Goal: Find specific page/section: Find specific page/section

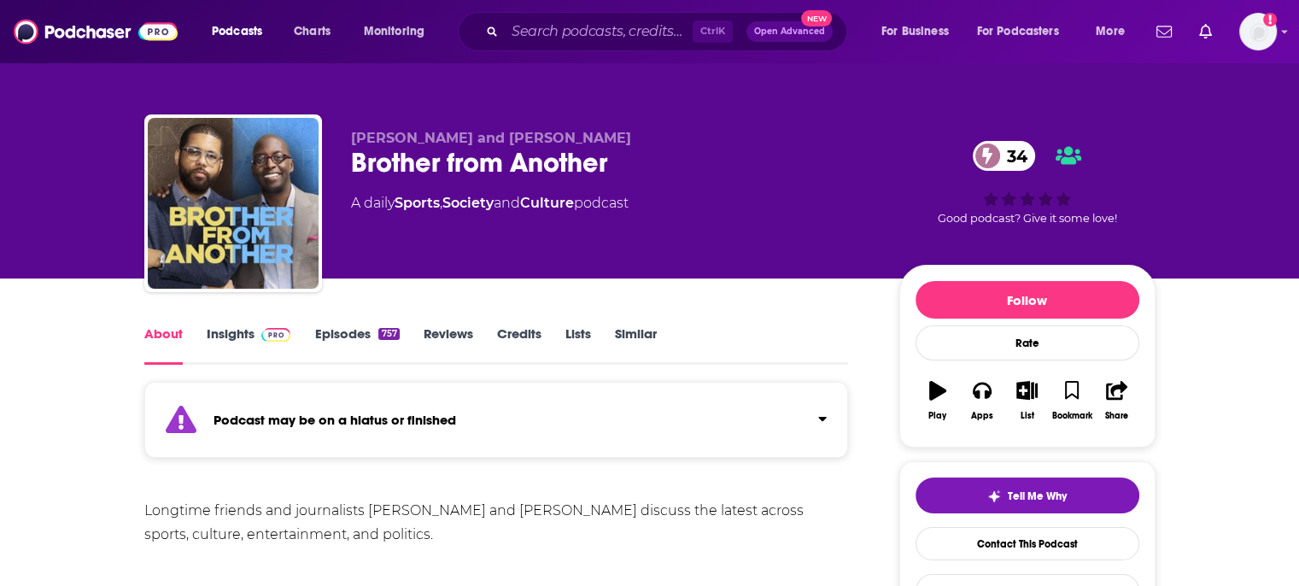
click at [535, 30] on input "Search podcasts, credits, & more..." at bounding box center [599, 31] width 188 height 27
click at [543, 38] on input "Search podcasts, credits, & more..." at bounding box center [599, 31] width 188 height 27
click at [650, 3] on div "Podcasts Charts Monitoring Ctrl K Open Advanced New For Business For Podcasters…" at bounding box center [649, 31] width 1299 height 63
click at [599, 32] on input "Search podcasts, credits, & more..." at bounding box center [599, 31] width 188 height 27
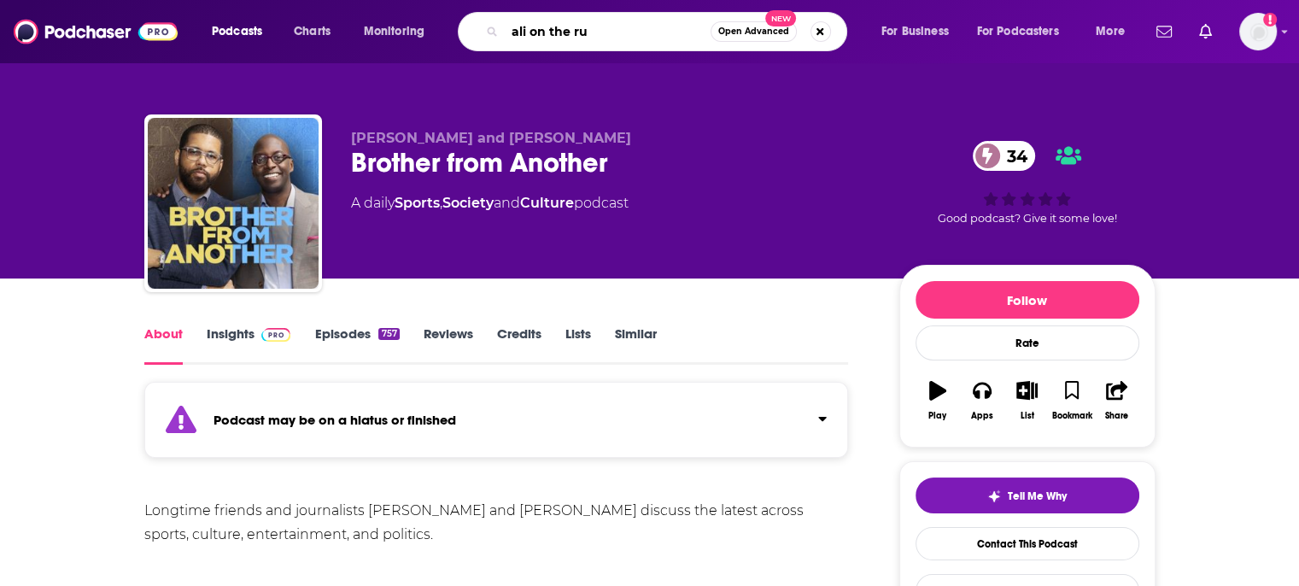
type input "ali on the run"
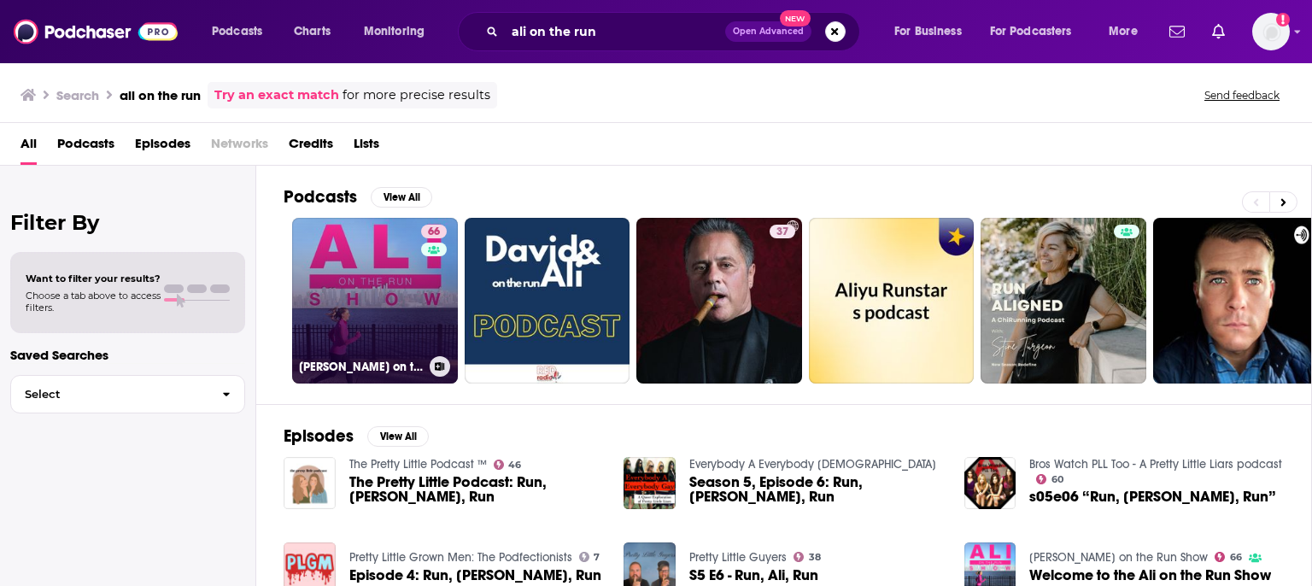
click at [434, 315] on div "66" at bounding box center [436, 291] width 30 height 132
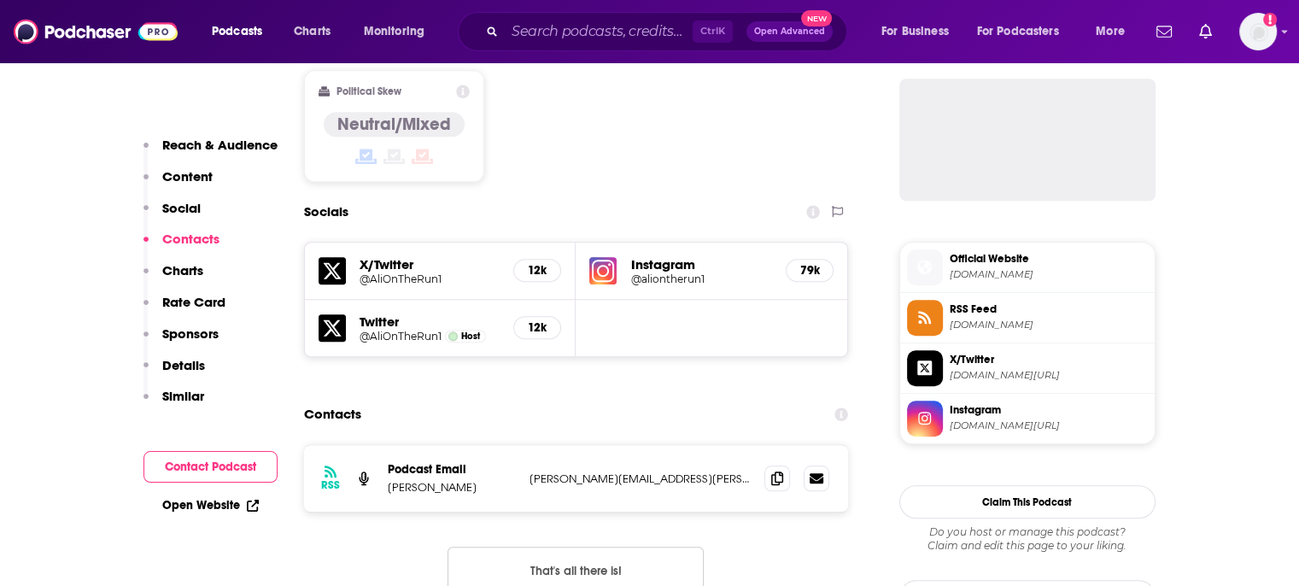
scroll to position [1537, 0]
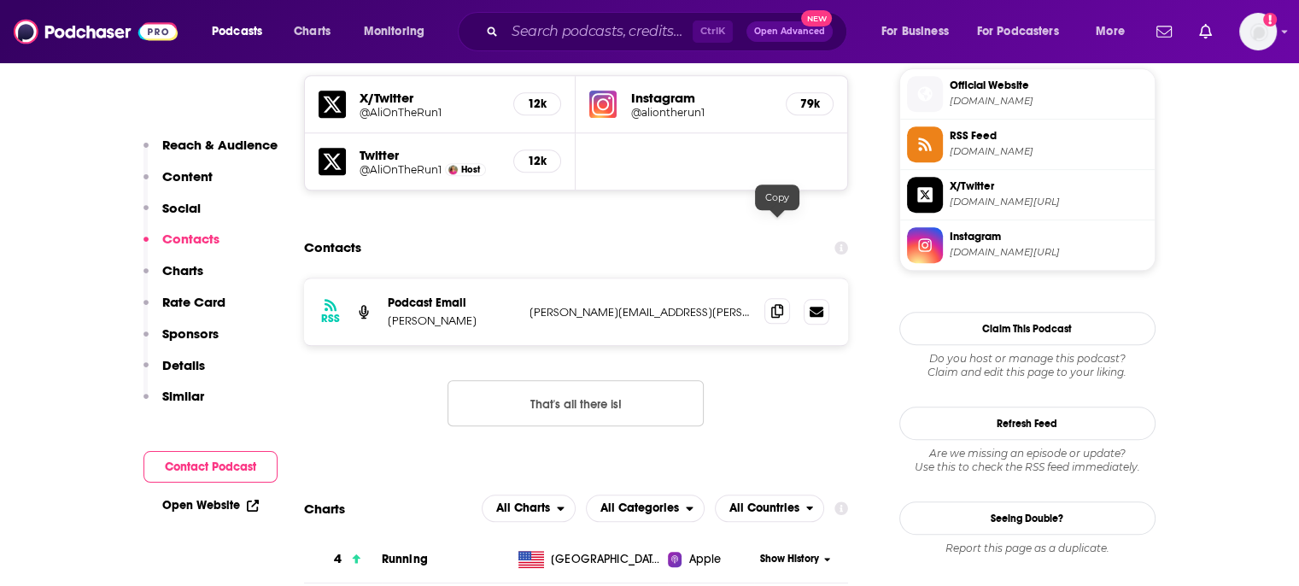
click at [781, 304] on icon at bounding box center [777, 311] width 12 height 14
click at [598, 34] on input "Search podcasts, credits, & more..." at bounding box center [599, 31] width 188 height 27
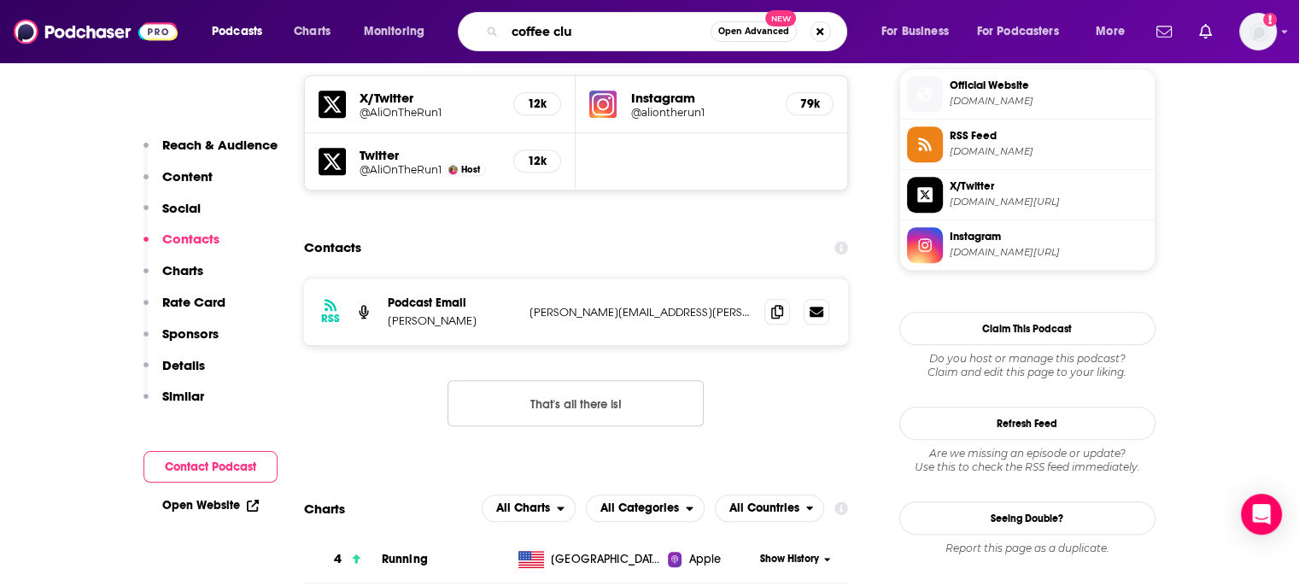
type input "coffee club"
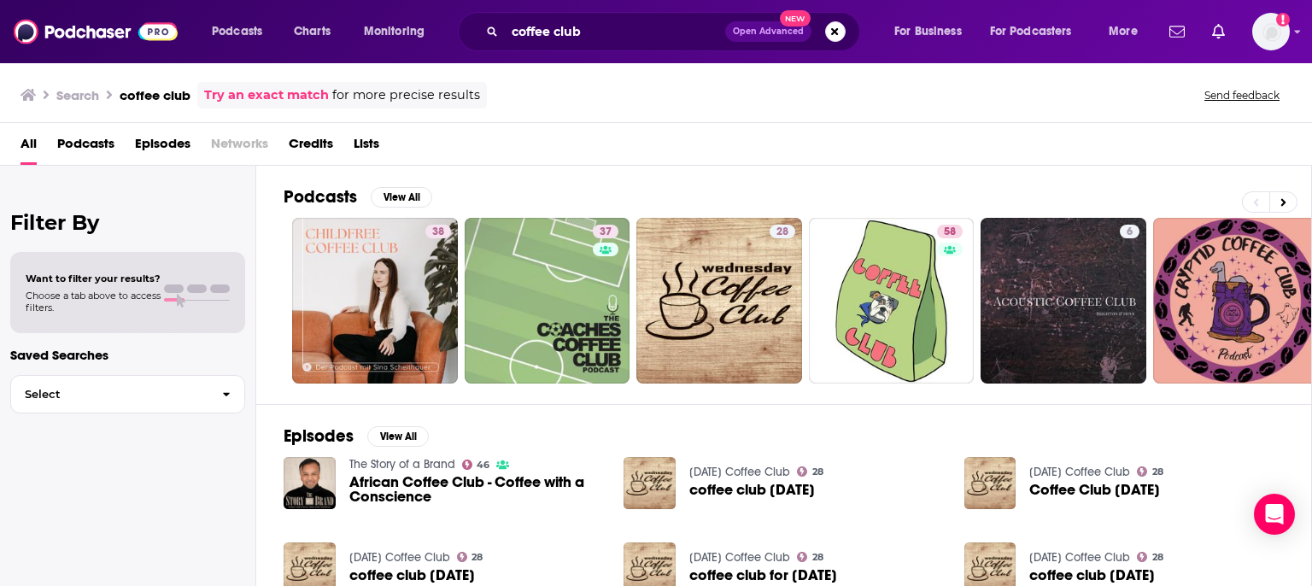
click at [531, 175] on div "Podcasts View All 38 37 28 58 6 + 272" at bounding box center [798, 285] width 1028 height 238
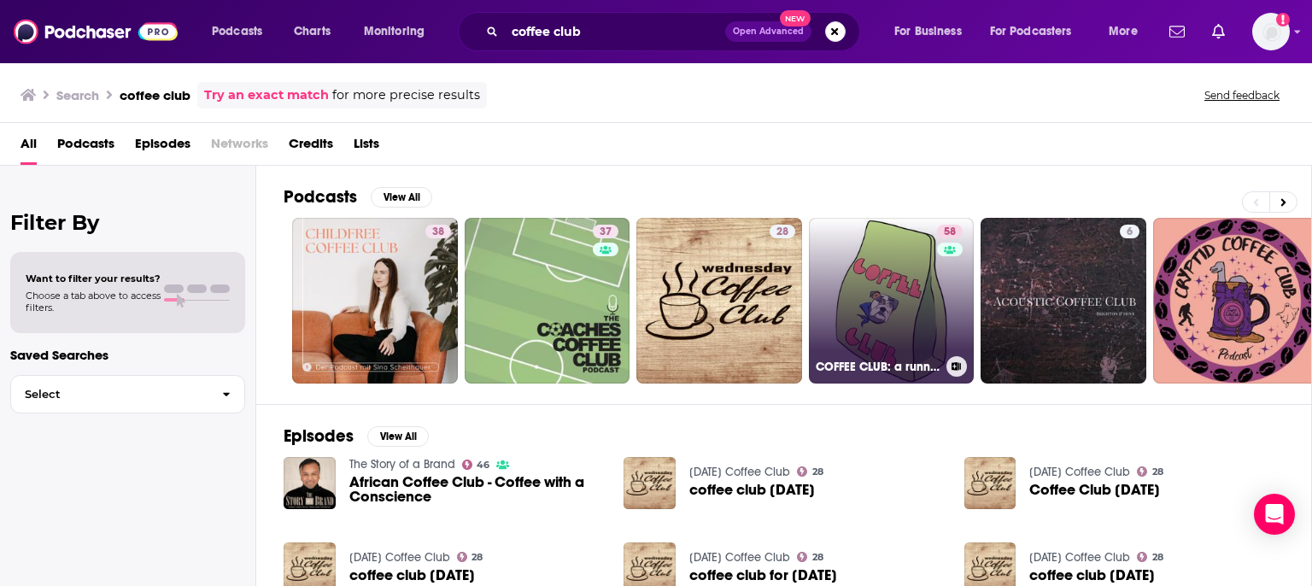
click at [860, 317] on link "58 COFFEE CLUB: a running podcast about nothing" at bounding box center [892, 301] width 166 height 166
